Goal: Information Seeking & Learning: Check status

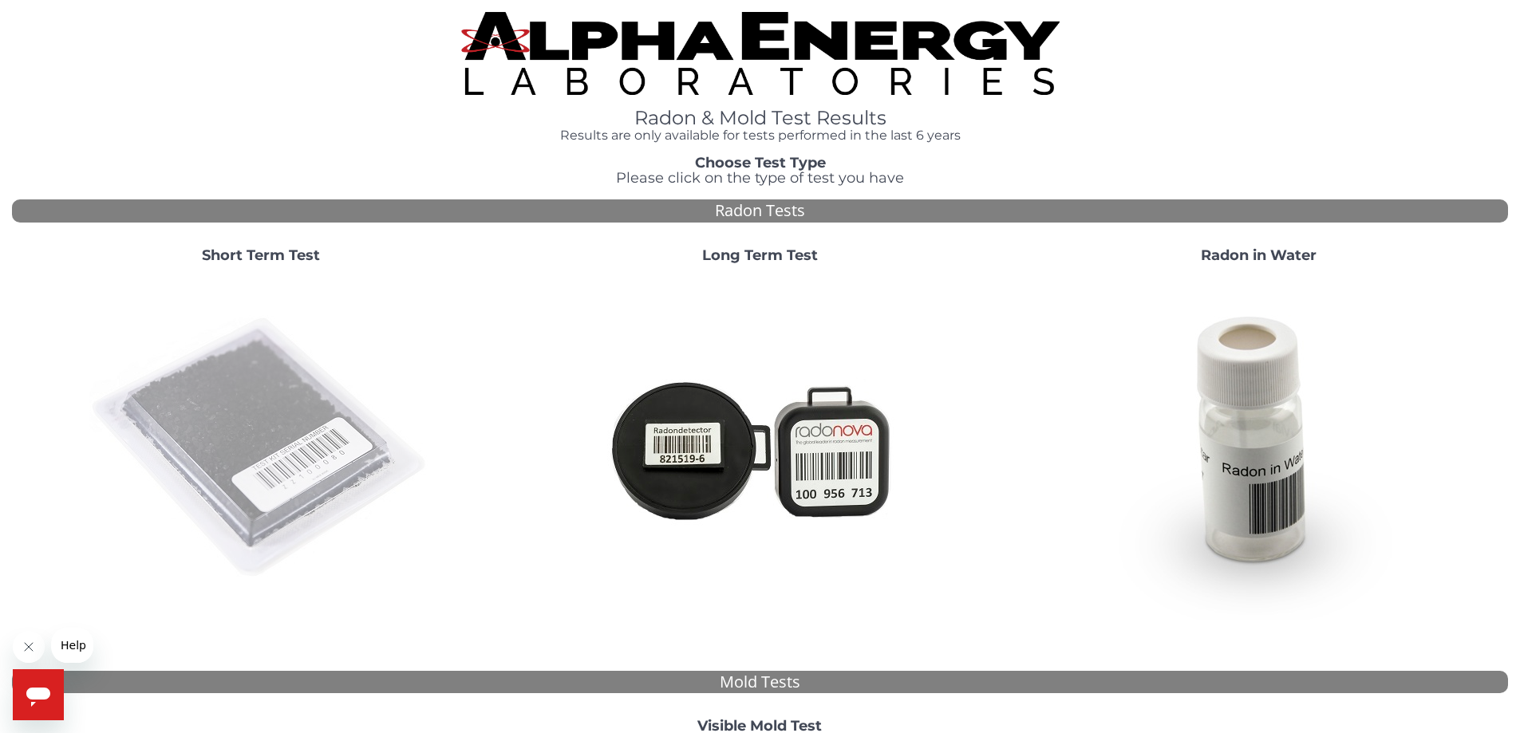
click at [302, 400] on img at bounding box center [260, 448] width 343 height 343
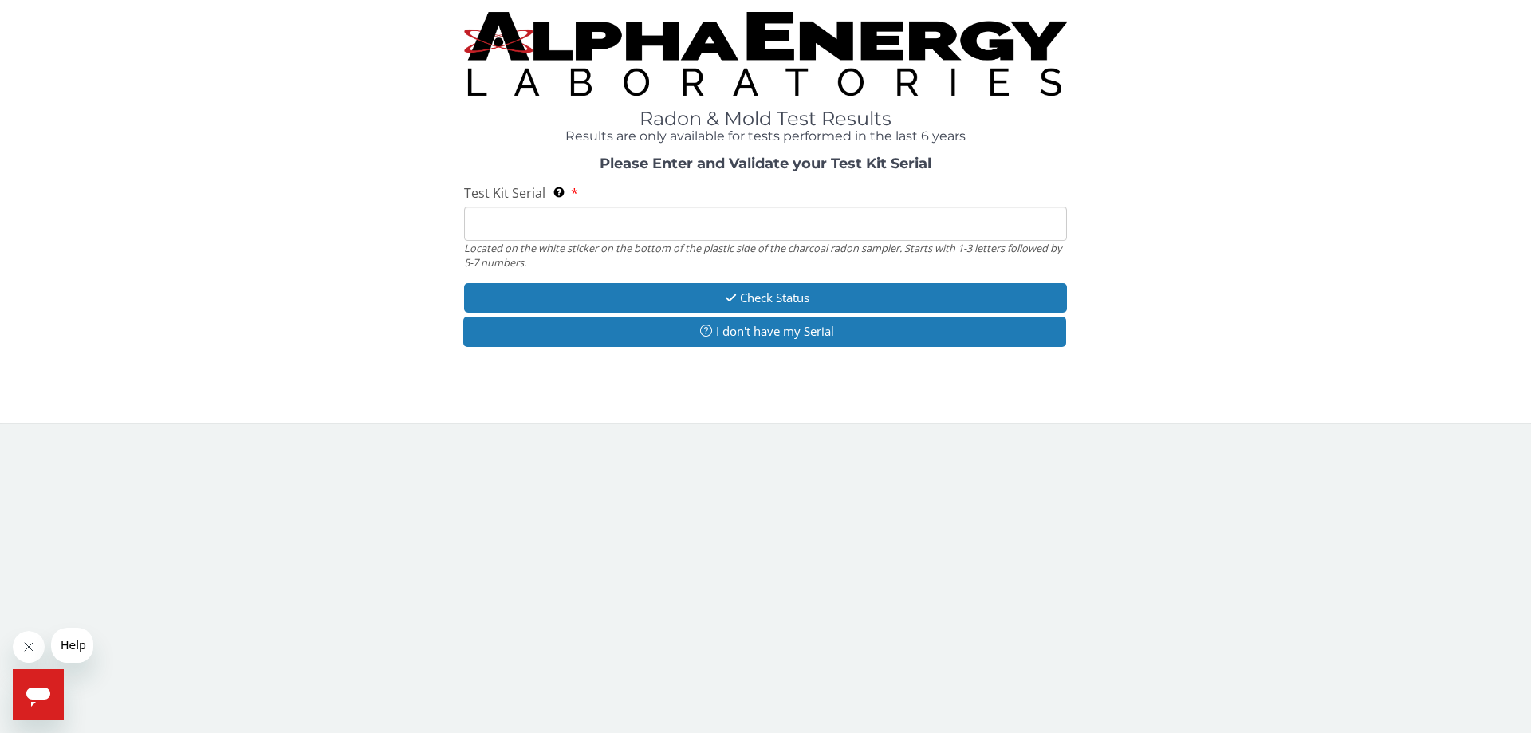
click at [490, 231] on input "Test Kit Serial Located on the white sticker on the bottom of the plastic side …" at bounding box center [765, 224] width 603 height 34
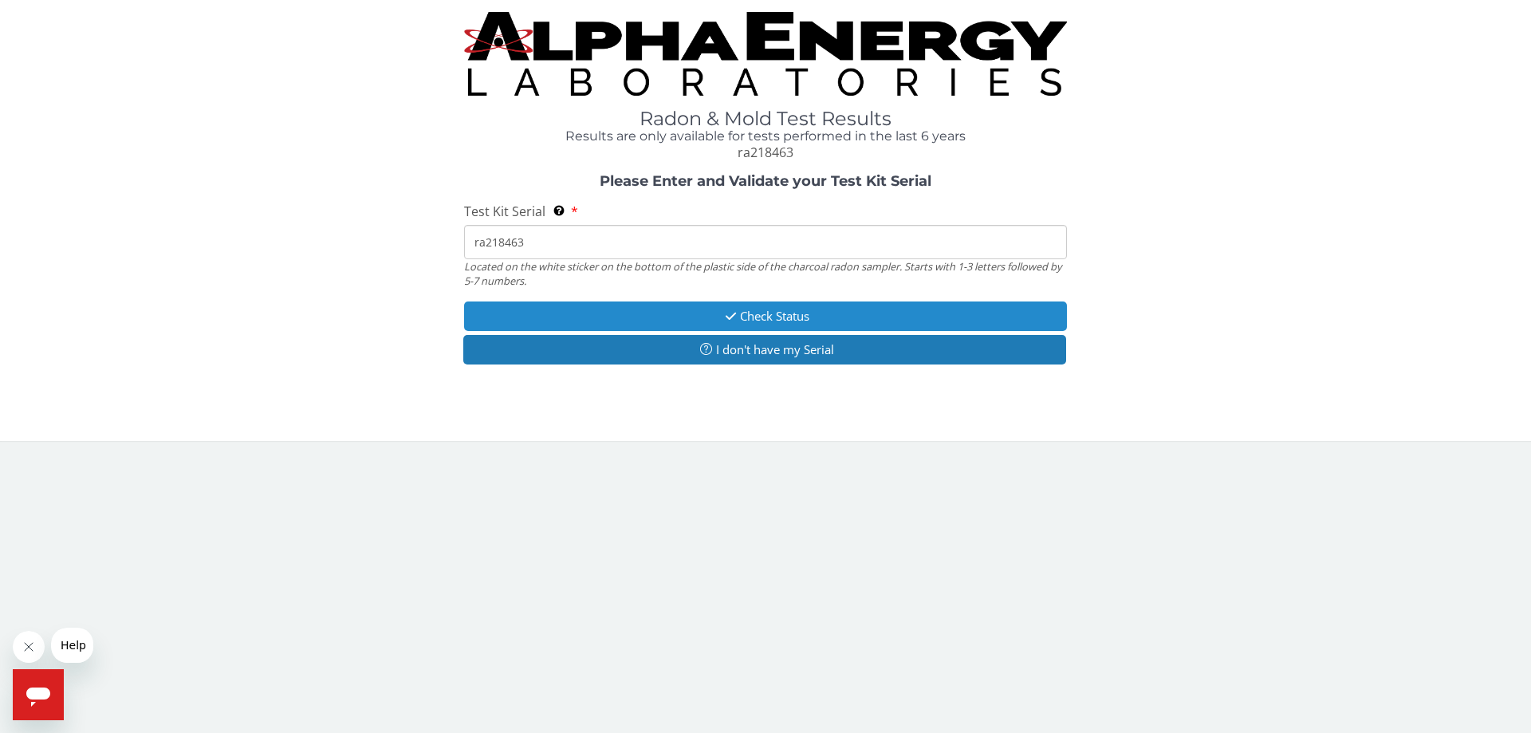
type input "ra218463"
click at [526, 313] on button "Check Status" at bounding box center [765, 317] width 603 height 30
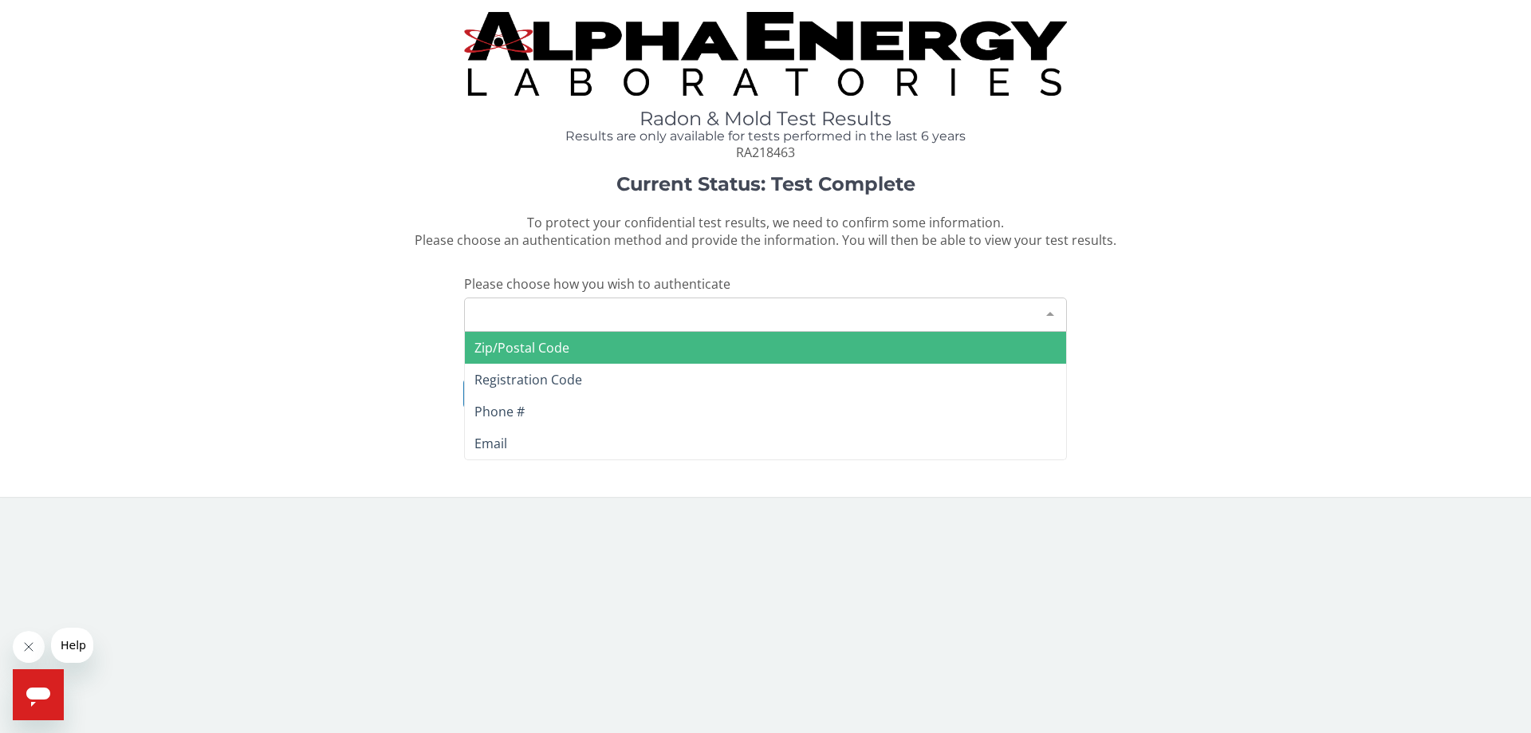
click at [526, 313] on div "Please make a selection" at bounding box center [765, 315] width 603 height 34
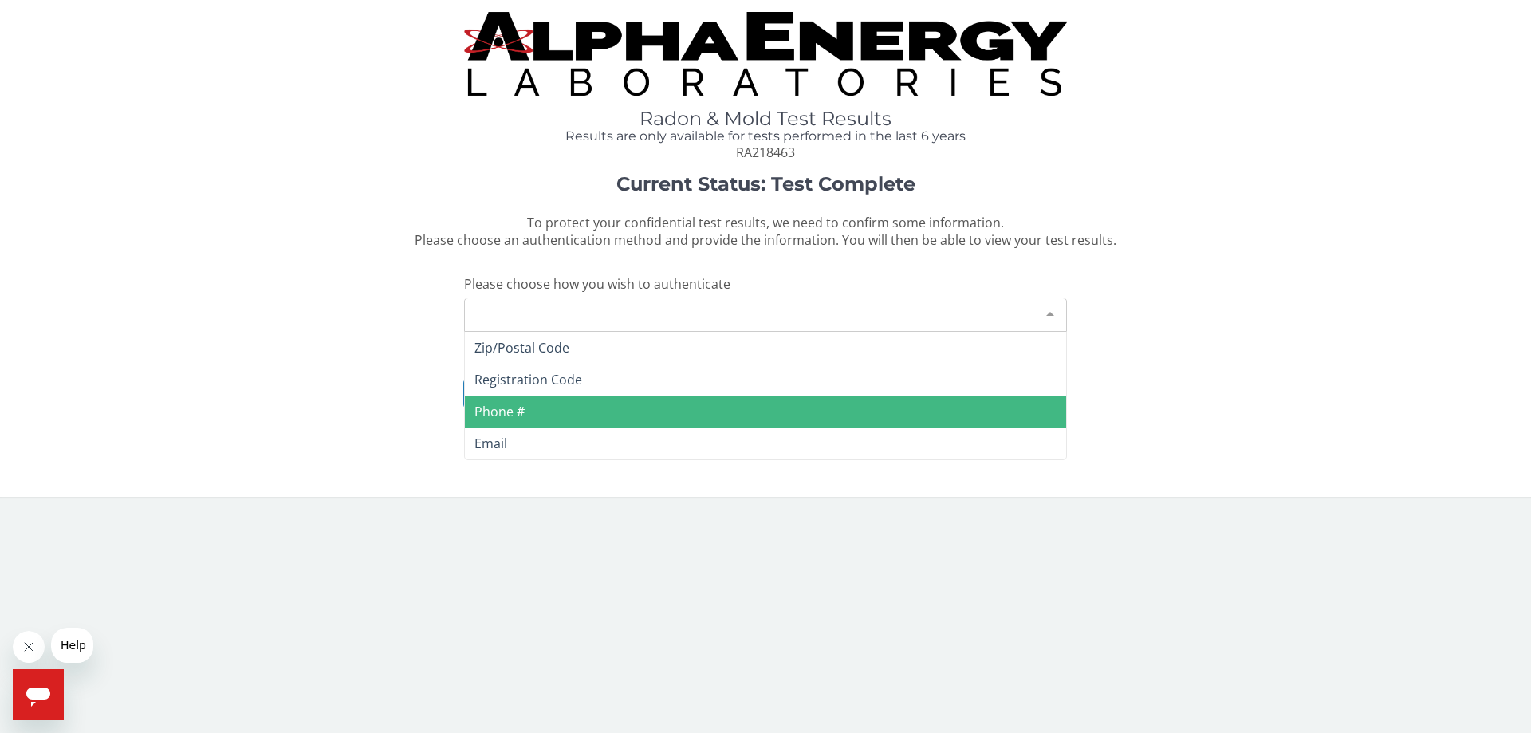
click at [492, 423] on span "Phone #" at bounding box center [765, 412] width 601 height 32
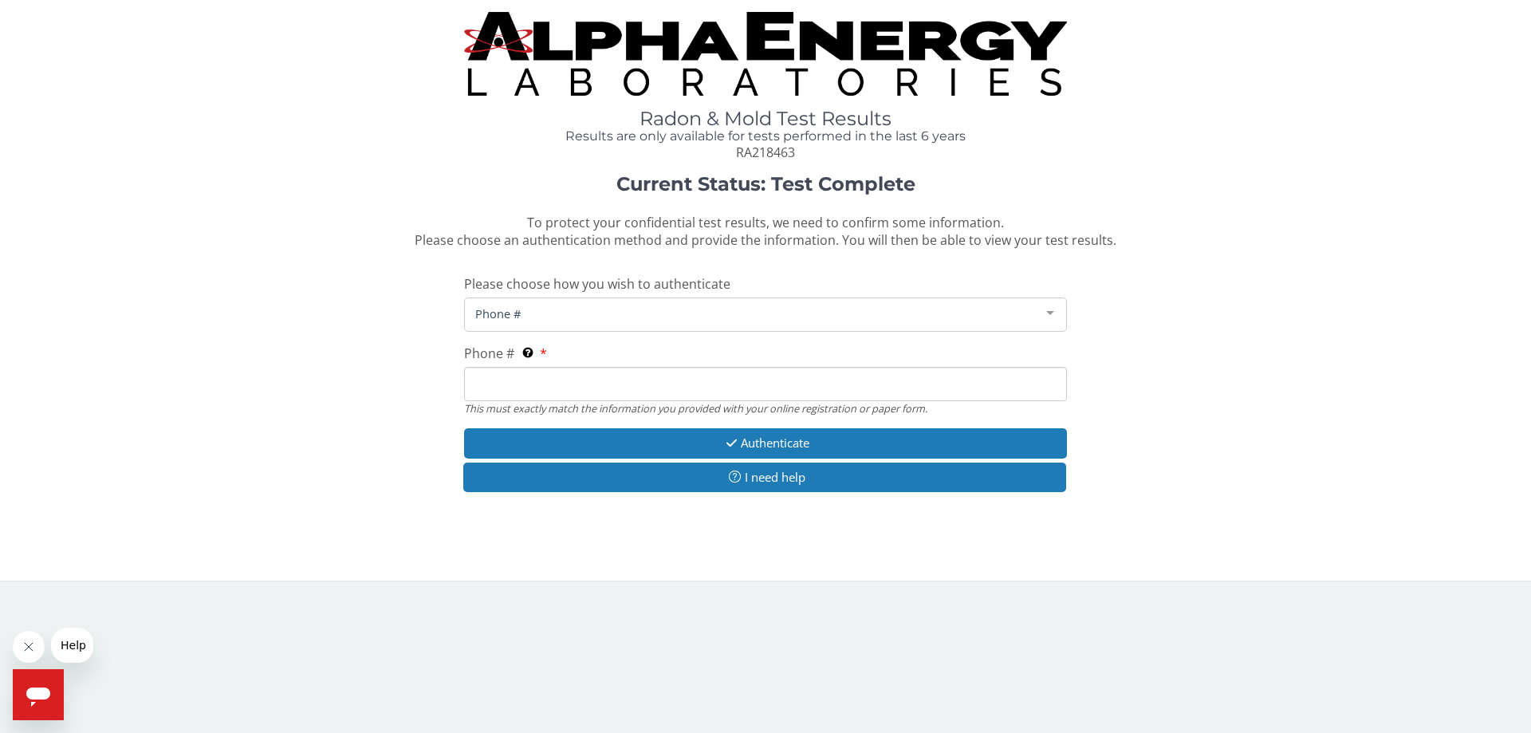
click at [526, 383] on input "Phone # This must exactly match the information you provided with your online r…" at bounding box center [765, 384] width 603 height 34
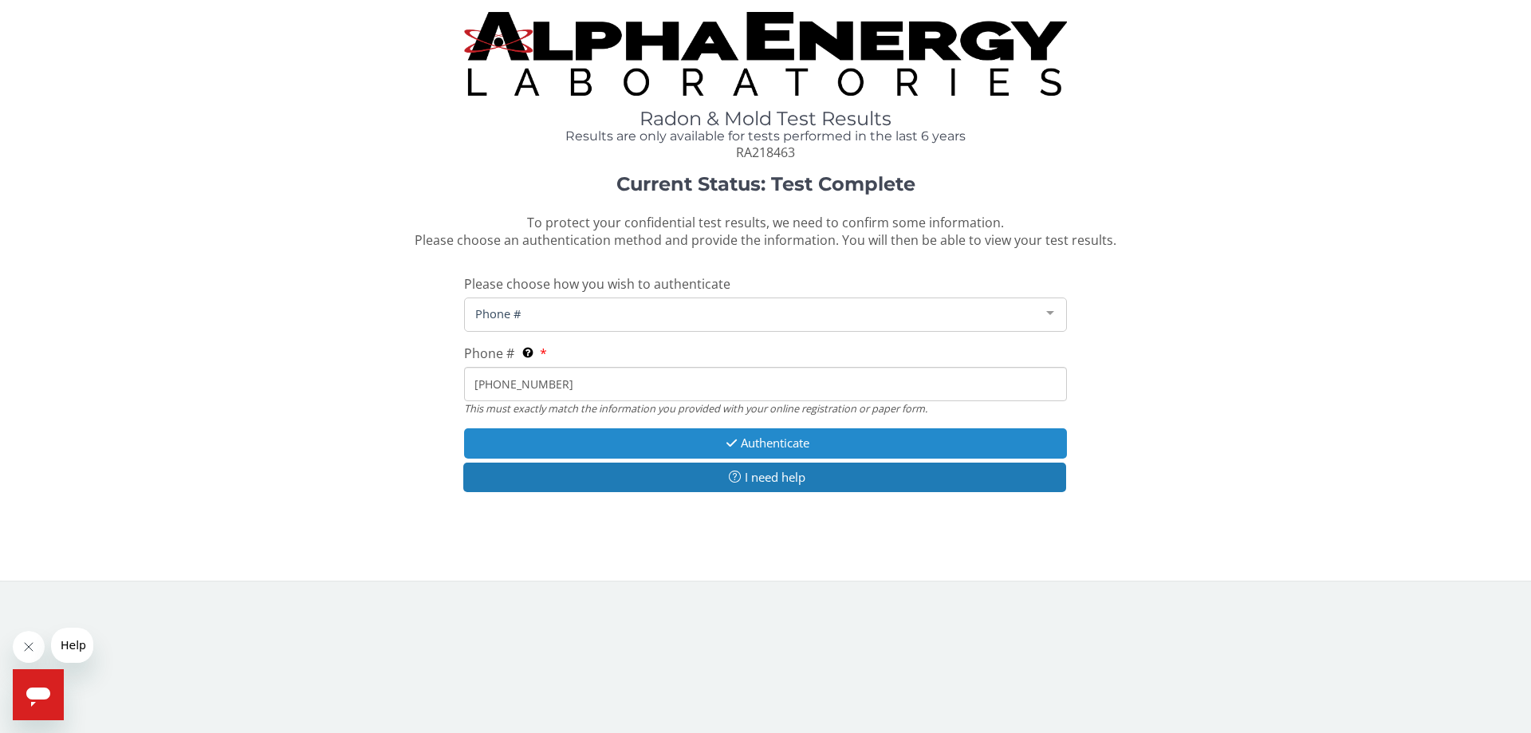
type input "[PHONE_NUMBER]"
click at [661, 442] on button "Authenticate" at bounding box center [765, 443] width 603 height 30
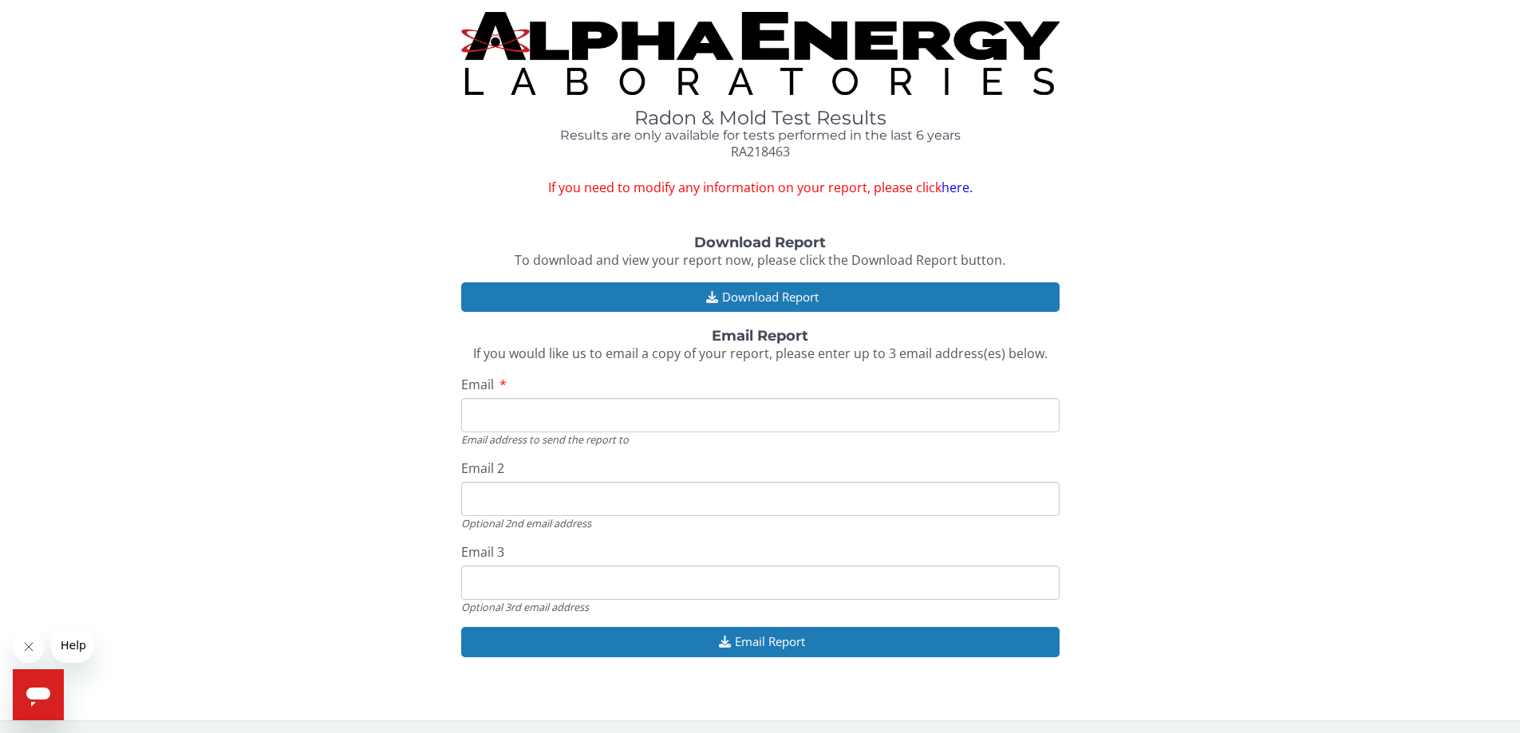
click at [956, 191] on link "here." at bounding box center [956, 188] width 31 height 18
click at [944, 187] on link "here." at bounding box center [956, 188] width 31 height 18
